Goal: Information Seeking & Learning: Learn about a topic

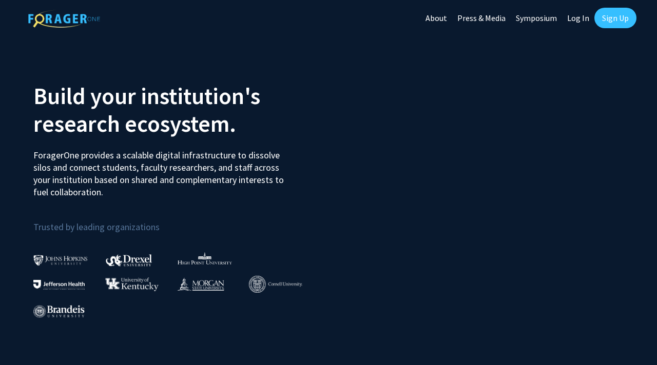
click at [576, 16] on link "Log In" at bounding box center [578, 18] width 32 height 36
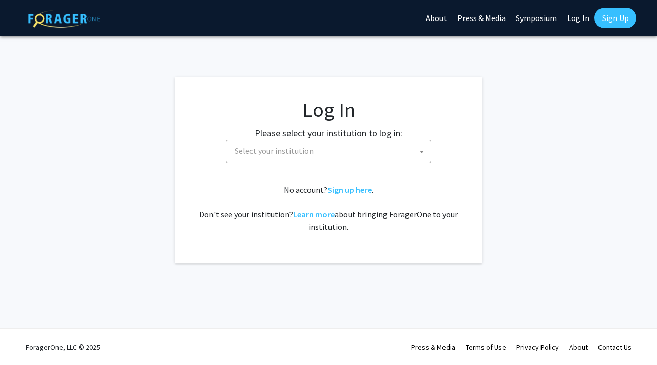
click at [413, 149] on span "Select your institution" at bounding box center [330, 151] width 200 height 21
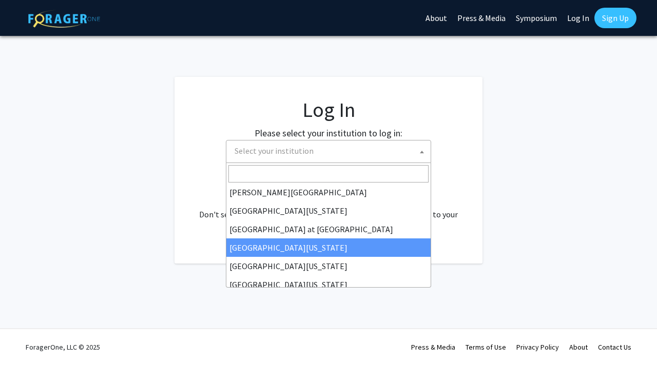
scroll to position [359, 0]
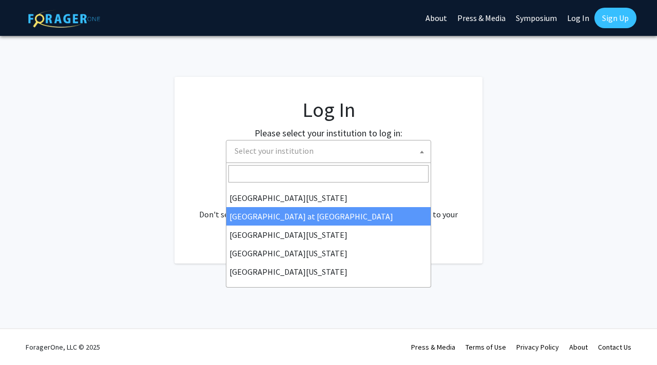
select select "18"
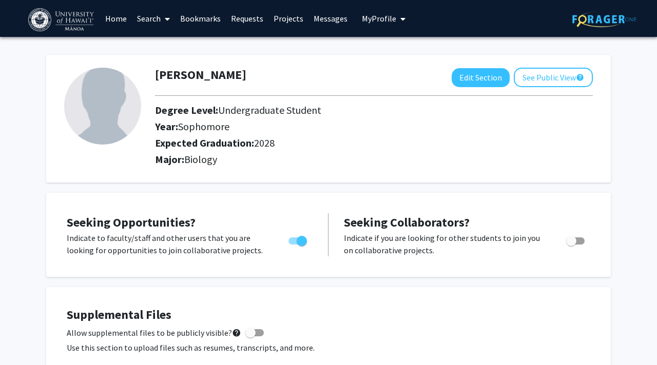
click at [159, 19] on link "Search" at bounding box center [153, 19] width 43 height 36
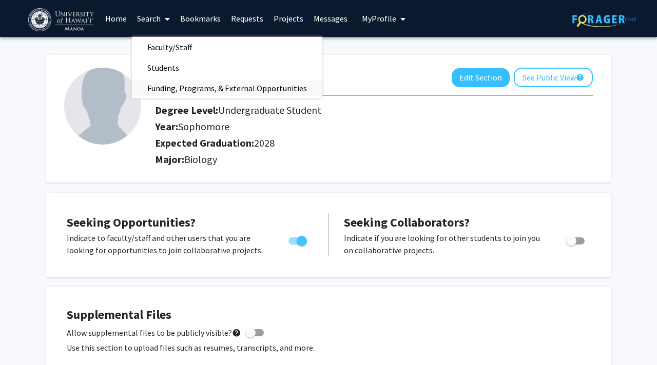
click at [176, 89] on span "Funding, Programs, & External Opportunities" at bounding box center [227, 88] width 190 height 21
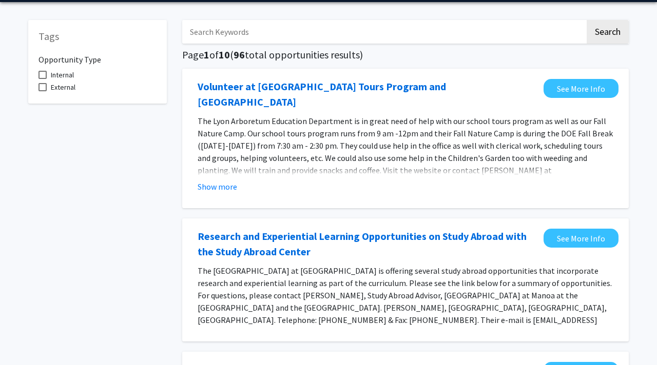
scroll to position [42, 0]
